Goal: Transaction & Acquisition: Purchase product/service

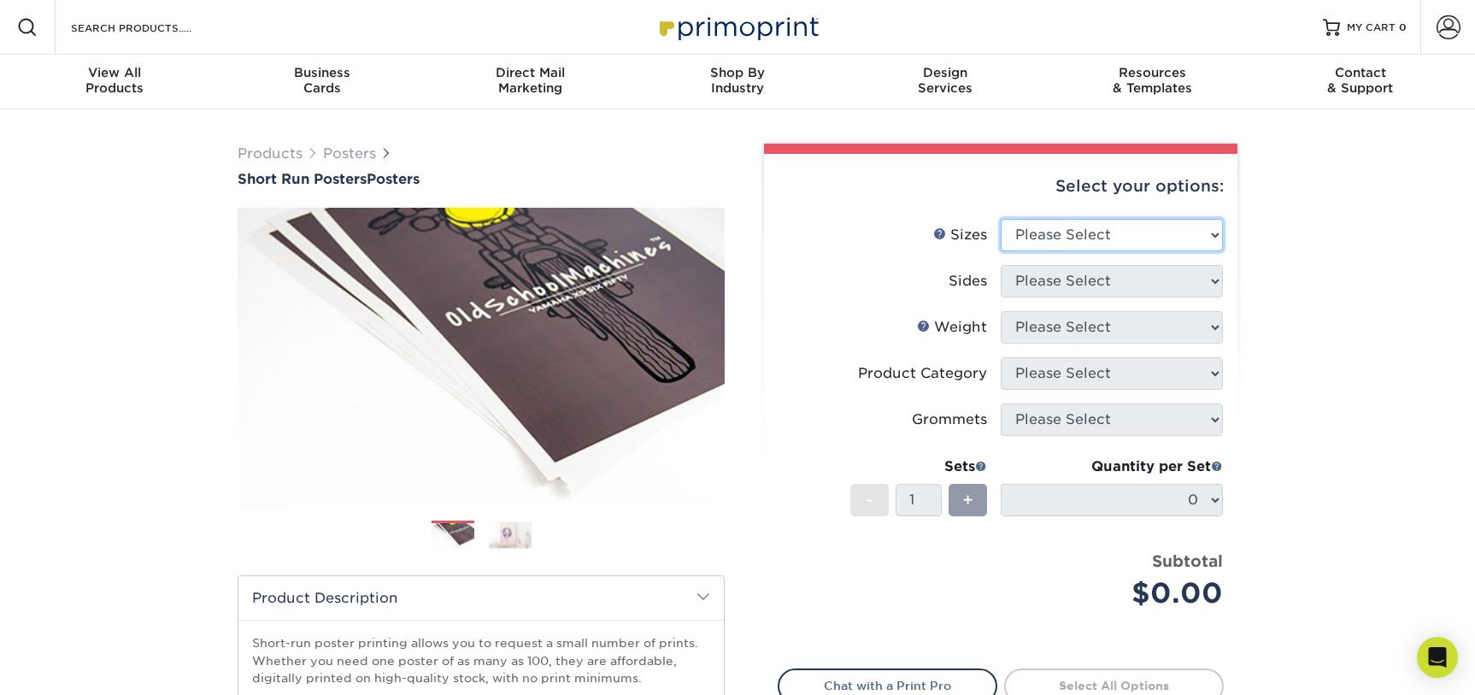
select select "24.00x36.00"
click at [1001, 219] on select "Please Select 12" x 12" 12" x 15" 12" x 17" 12" x 18" 12" x 20" 12" x 24" 12" x…" at bounding box center [1112, 235] width 222 height 32
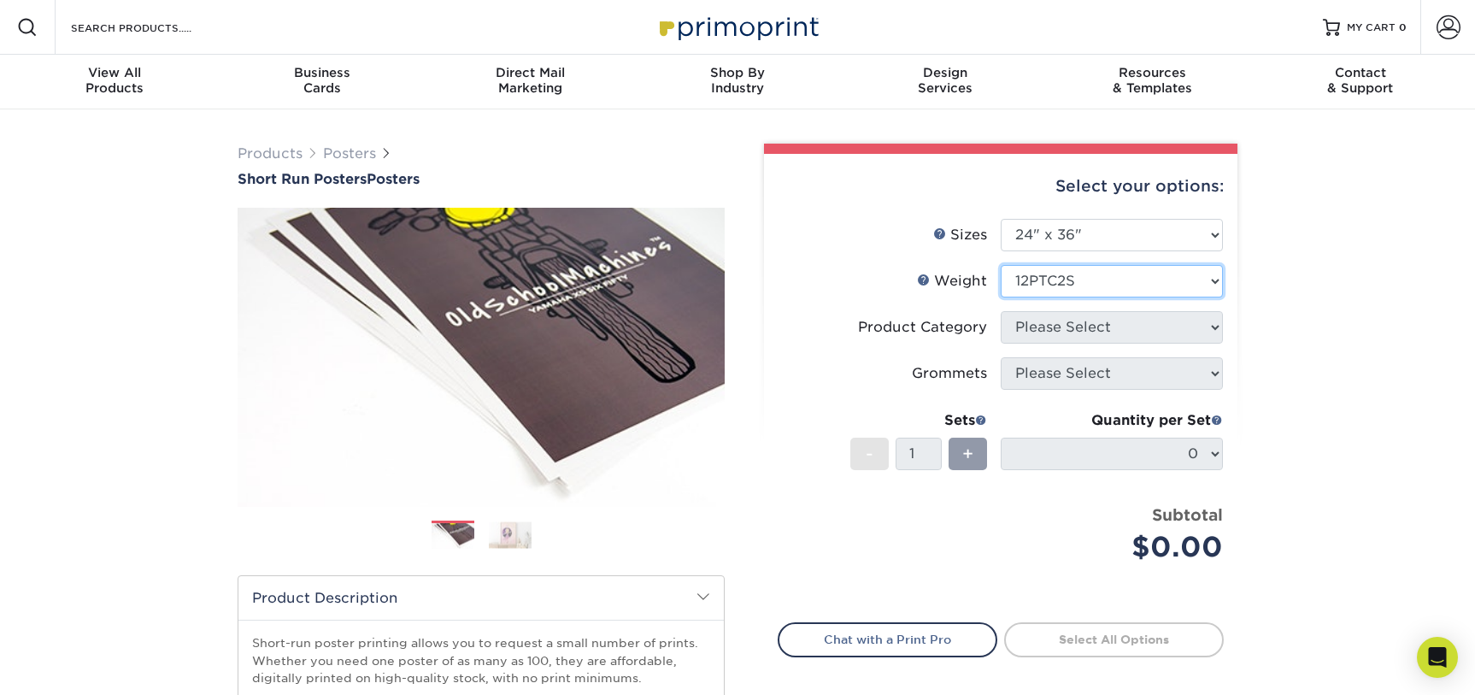
click at [1001, 265] on select "Please Select 12PTC2S 8PHOTO" at bounding box center [1112, 281] width 222 height 32
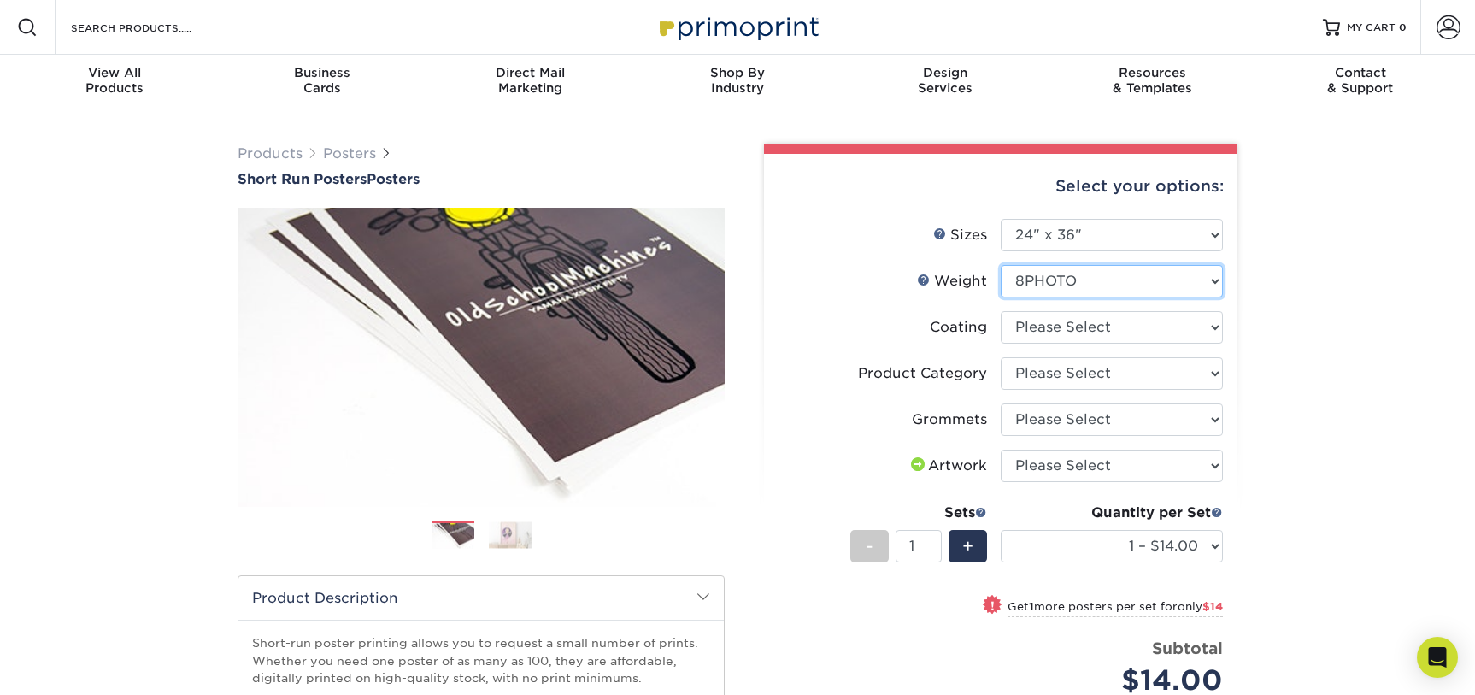
click at [1001, 265] on select "Please Select 12PTC2S 8PHOTO" at bounding box center [1112, 281] width 222 height 32
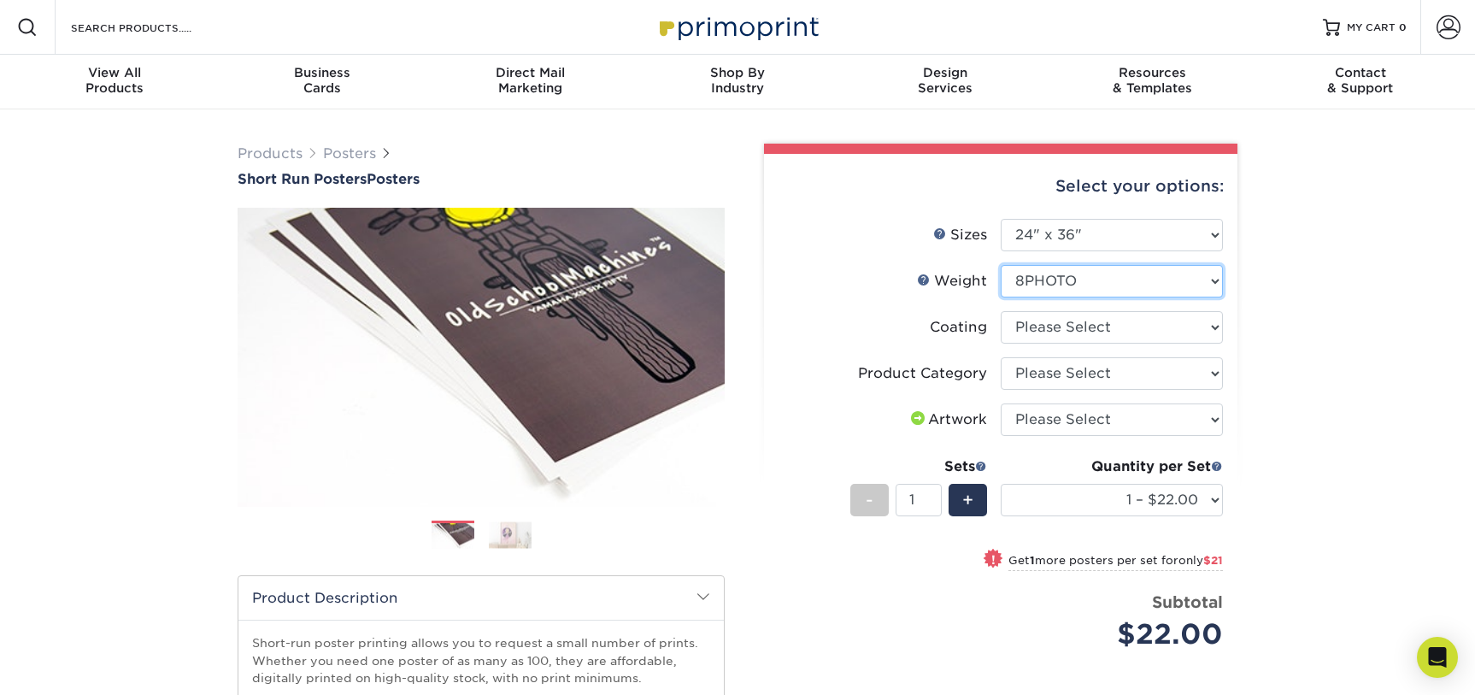
select select "12PTC2S"
click at [1001, 265] on select "Please Select 12PTC2S 8PHOTO" at bounding box center [1112, 281] width 222 height 32
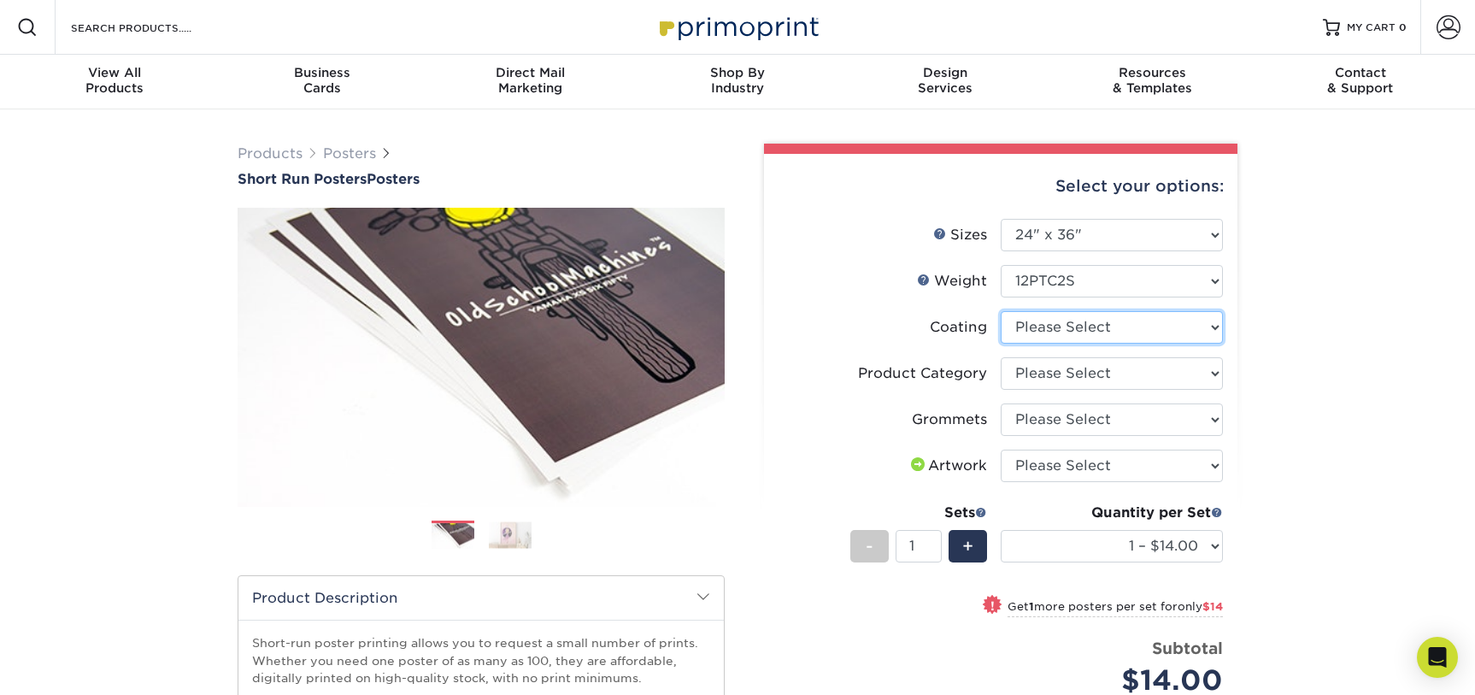
drag, startPoint x: 1053, startPoint y: 330, endPoint x: 1078, endPoint y: 391, distance: 66.3
click at [1078, 391] on ul "Sizes Help Sizes Please Select 12" x 12" 12" x 15" 12" x 17" 12" x 18" 12" x 20…" at bounding box center [1001, 470] width 446 height 503
select select "3e7618de-abca-4bda-9f97-8b9129e913d8"
click at [1001, 311] on select at bounding box center [1112, 327] width 222 height 32
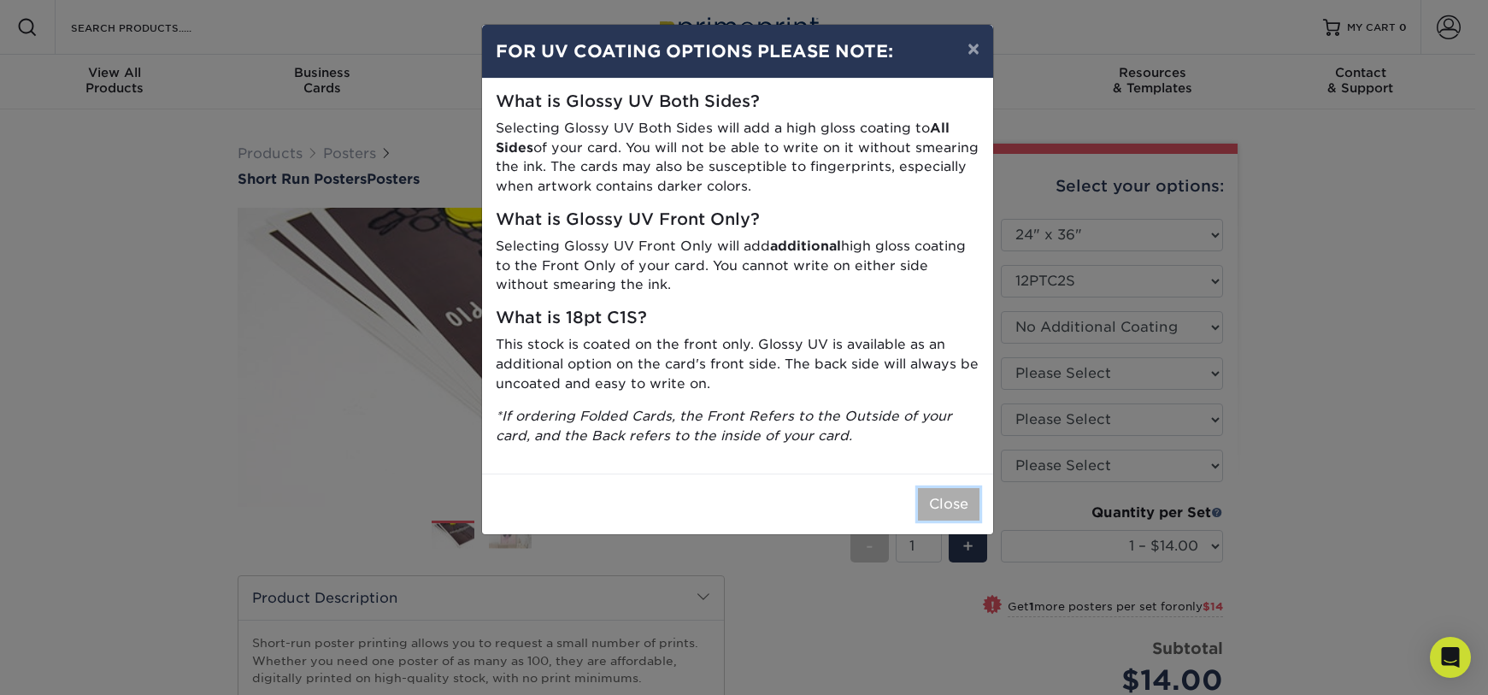
click at [943, 507] on button "Close" at bounding box center [949, 504] width 62 height 32
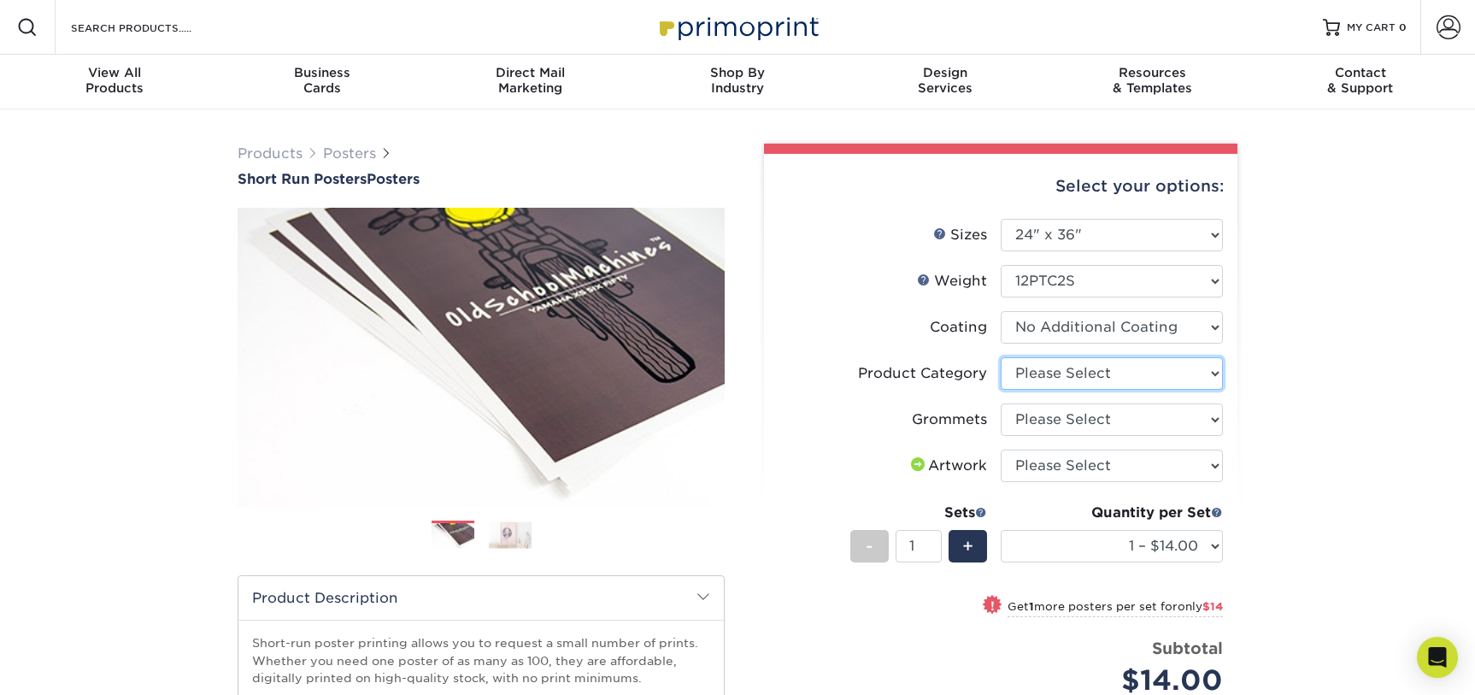
select select "fa4be506-53fb-4ae9-92ef-b1dd4b719e38"
click at [1001, 357] on select "Please Select Blockout Poster" at bounding box center [1112, 373] width 222 height 32
select select "90d329df-db80-4206-b821-ff9d3f363977"
click at [1001, 403] on select "Please Select No Grommets Yes, Grommet All 4 Corners Yes, Grommets Top Corners …" at bounding box center [1112, 419] width 222 height 32
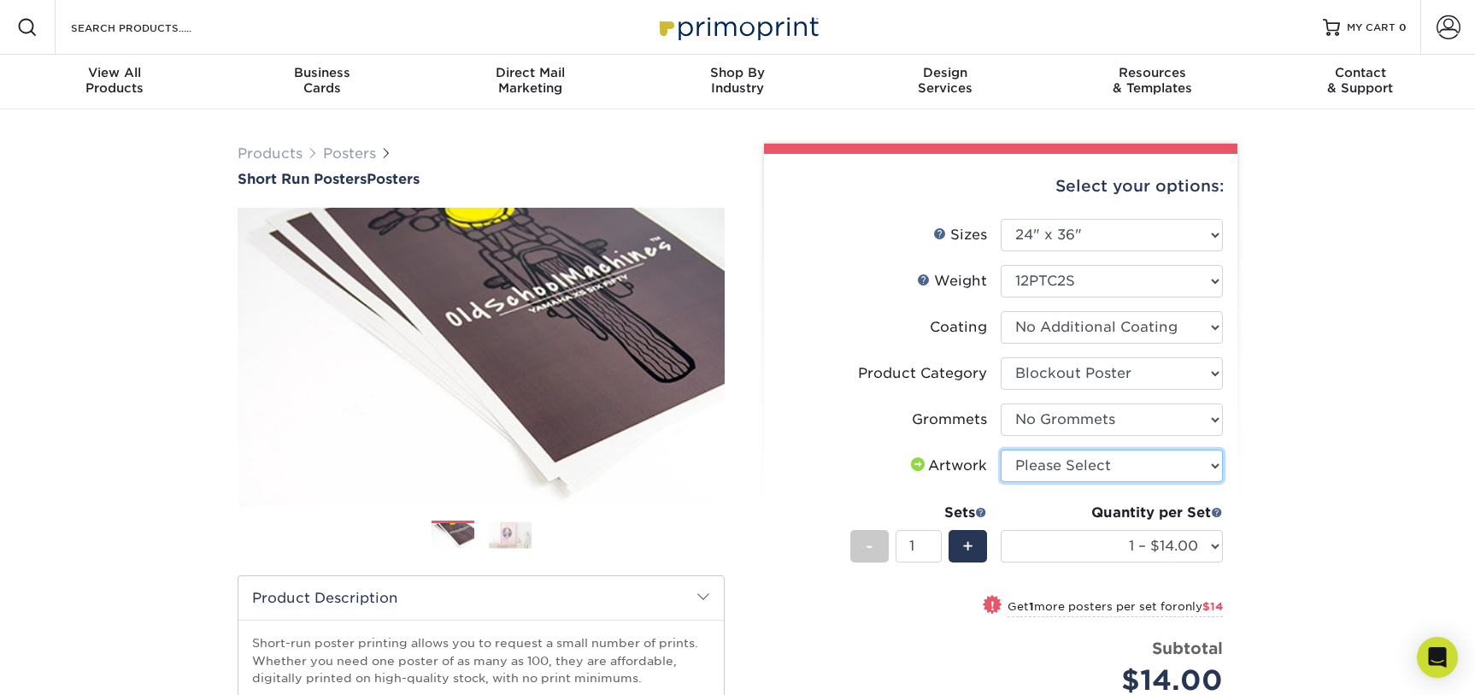
select select "upload"
click at [1001, 450] on select "Please Select I will upload files I need a design - $150" at bounding box center [1112, 466] width 222 height 32
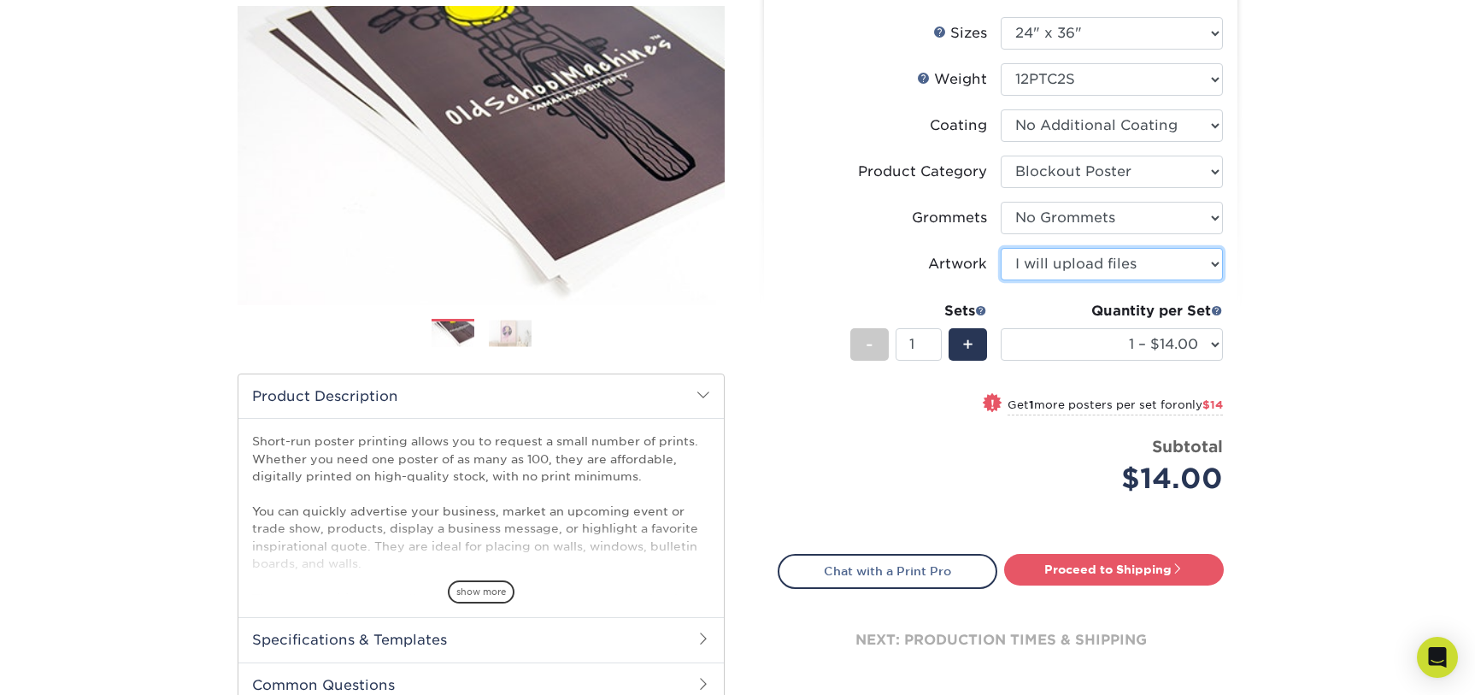
scroll to position [205, 0]
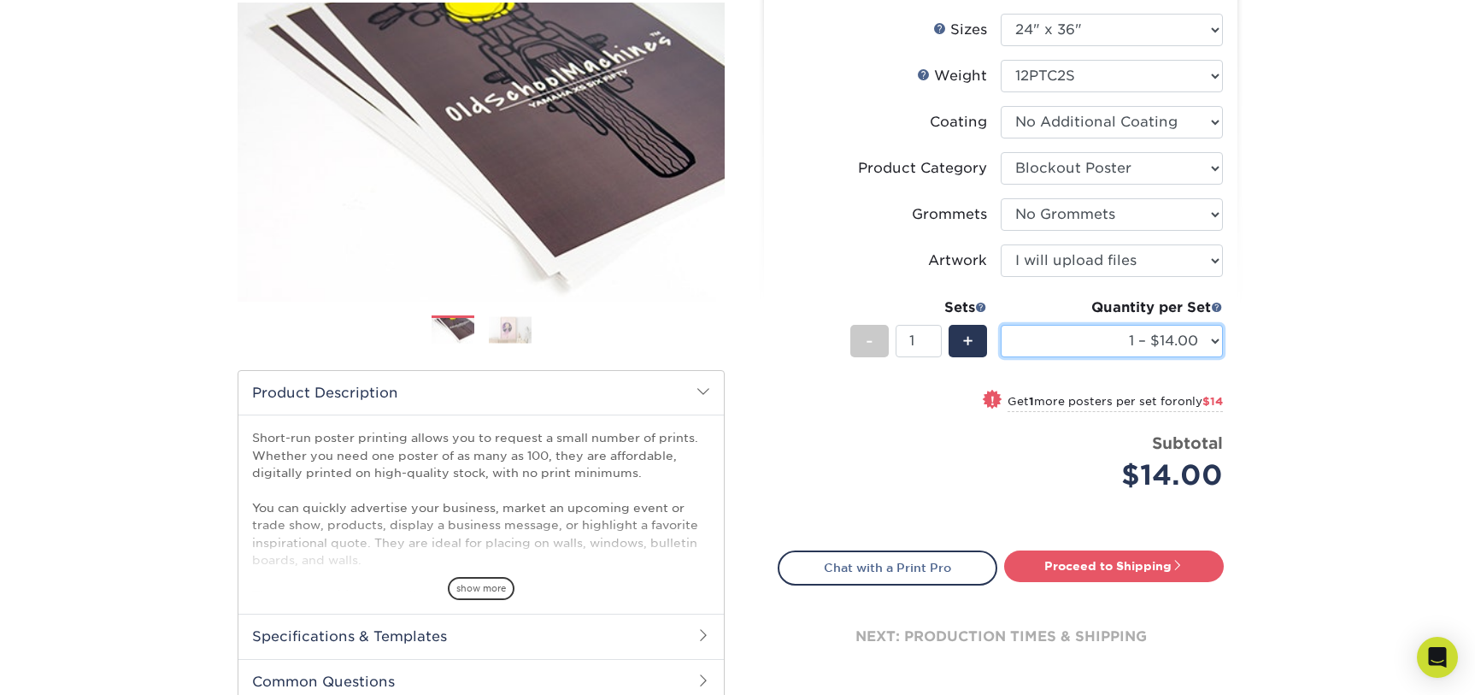
select select "10 – $136.00"
click at [1001, 325] on select "1 – $14.00 2 – $28.00 3 – $41.00 4 – $55.00 5 – $68.00 6 – $82.00 7 – $95.00 8 …" at bounding box center [1112, 341] width 222 height 32
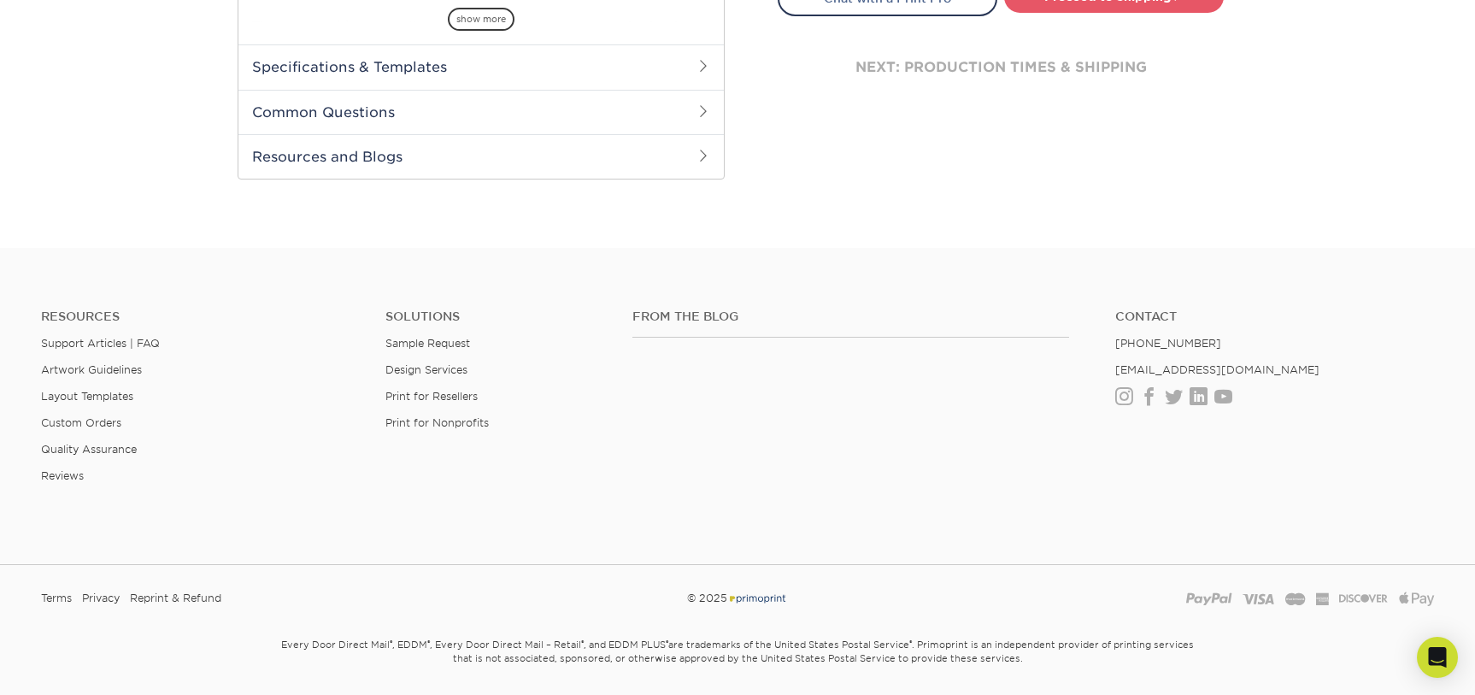
scroll to position [827, 0]
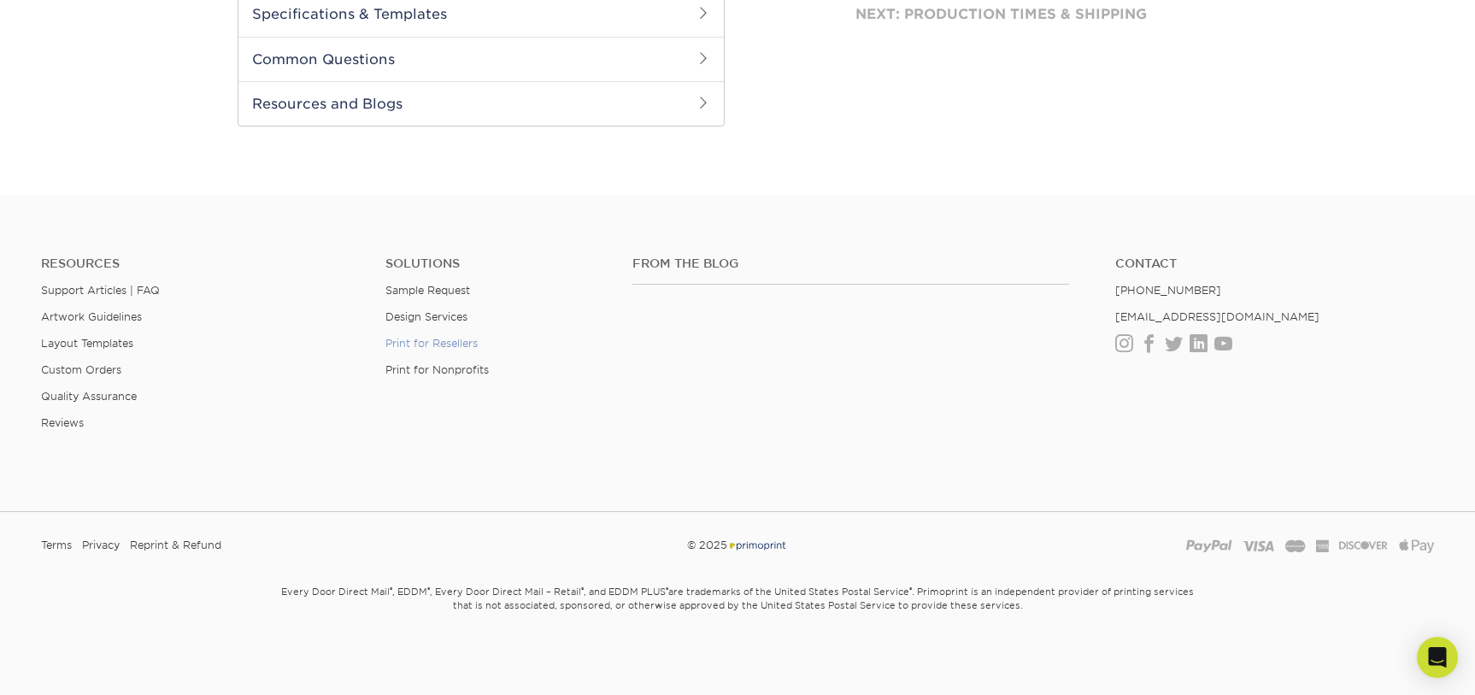
click at [438, 342] on link "Print for Resellers" at bounding box center [431, 343] width 92 height 13
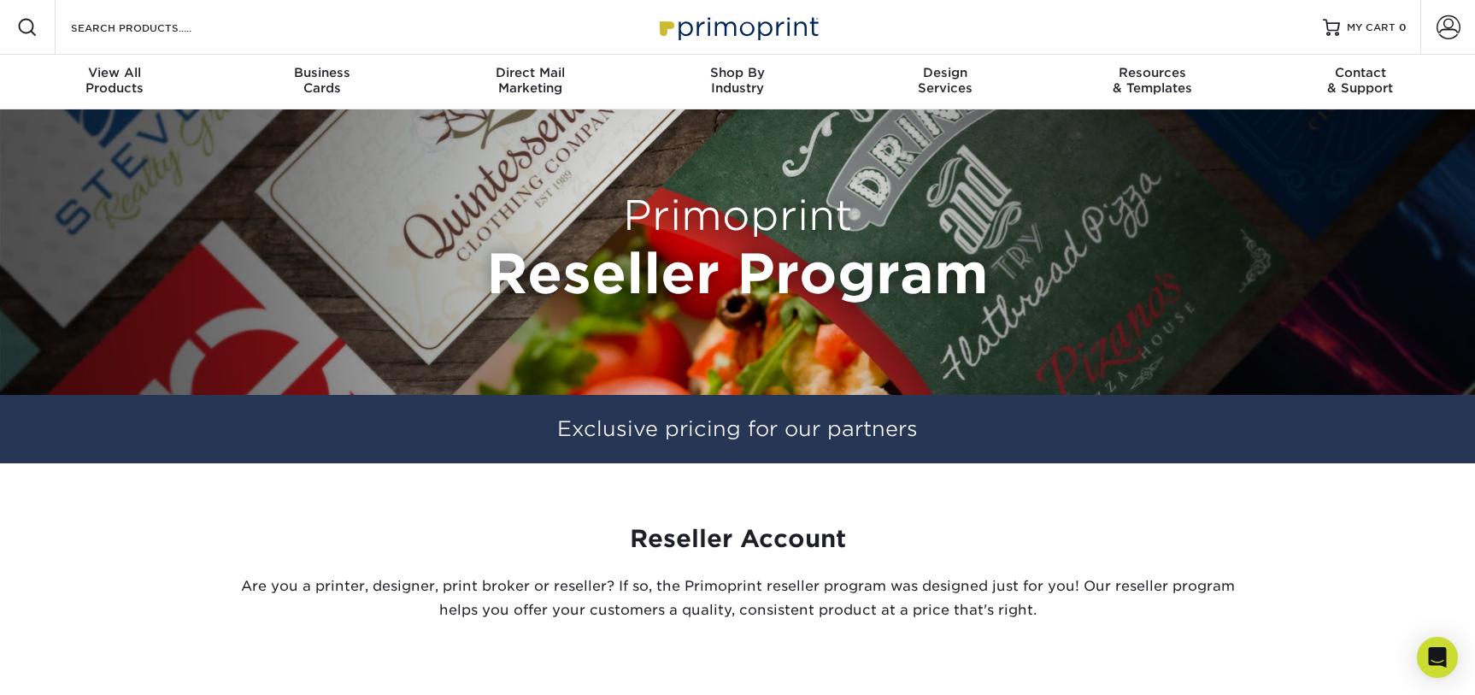
click at [721, 29] on img at bounding box center [737, 27] width 171 height 37
